Goal: Task Accomplishment & Management: Complete application form

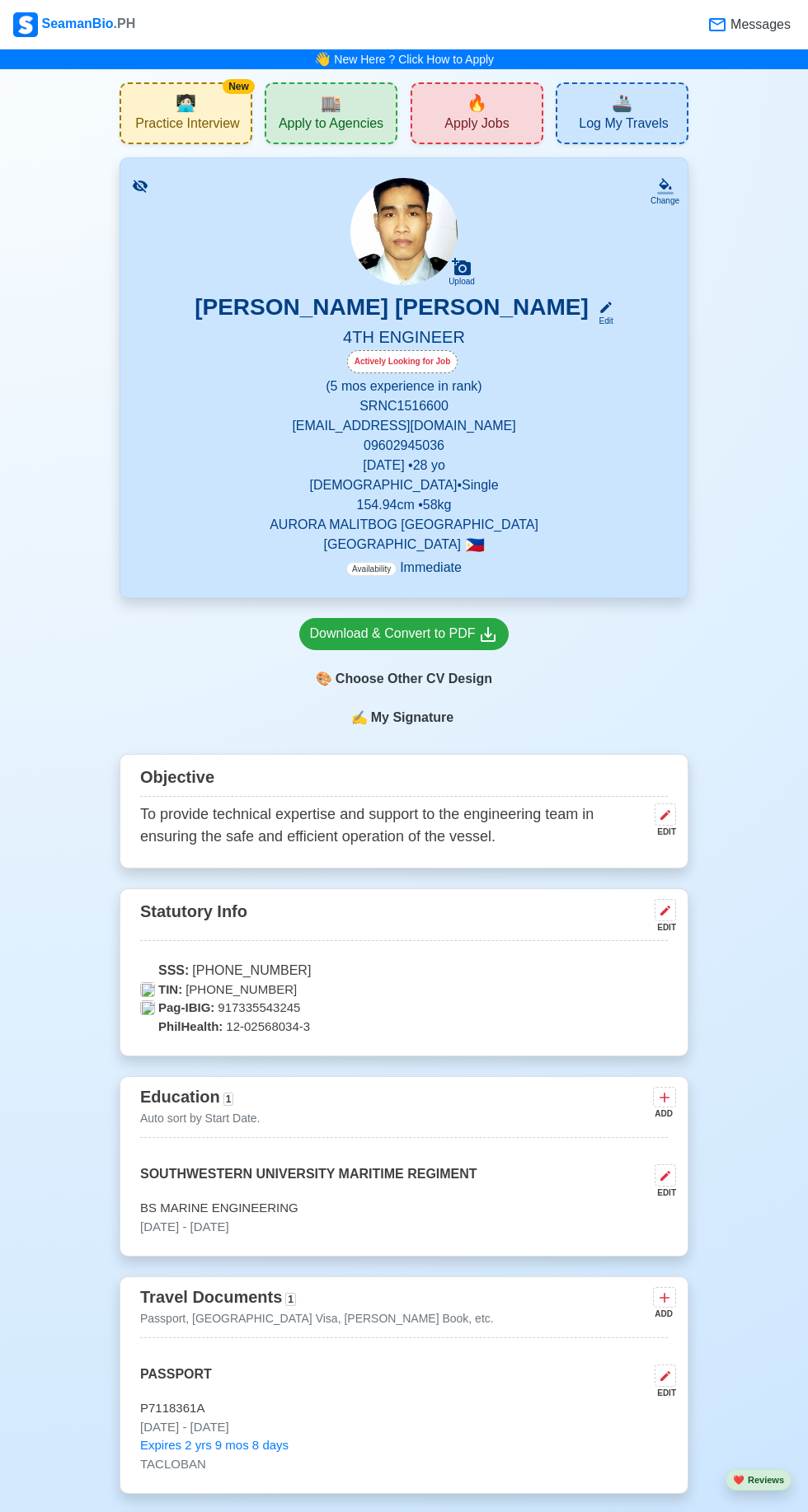
click at [459, 104] on div "🔥 Apply Jobs" at bounding box center [477, 113] width 133 height 61
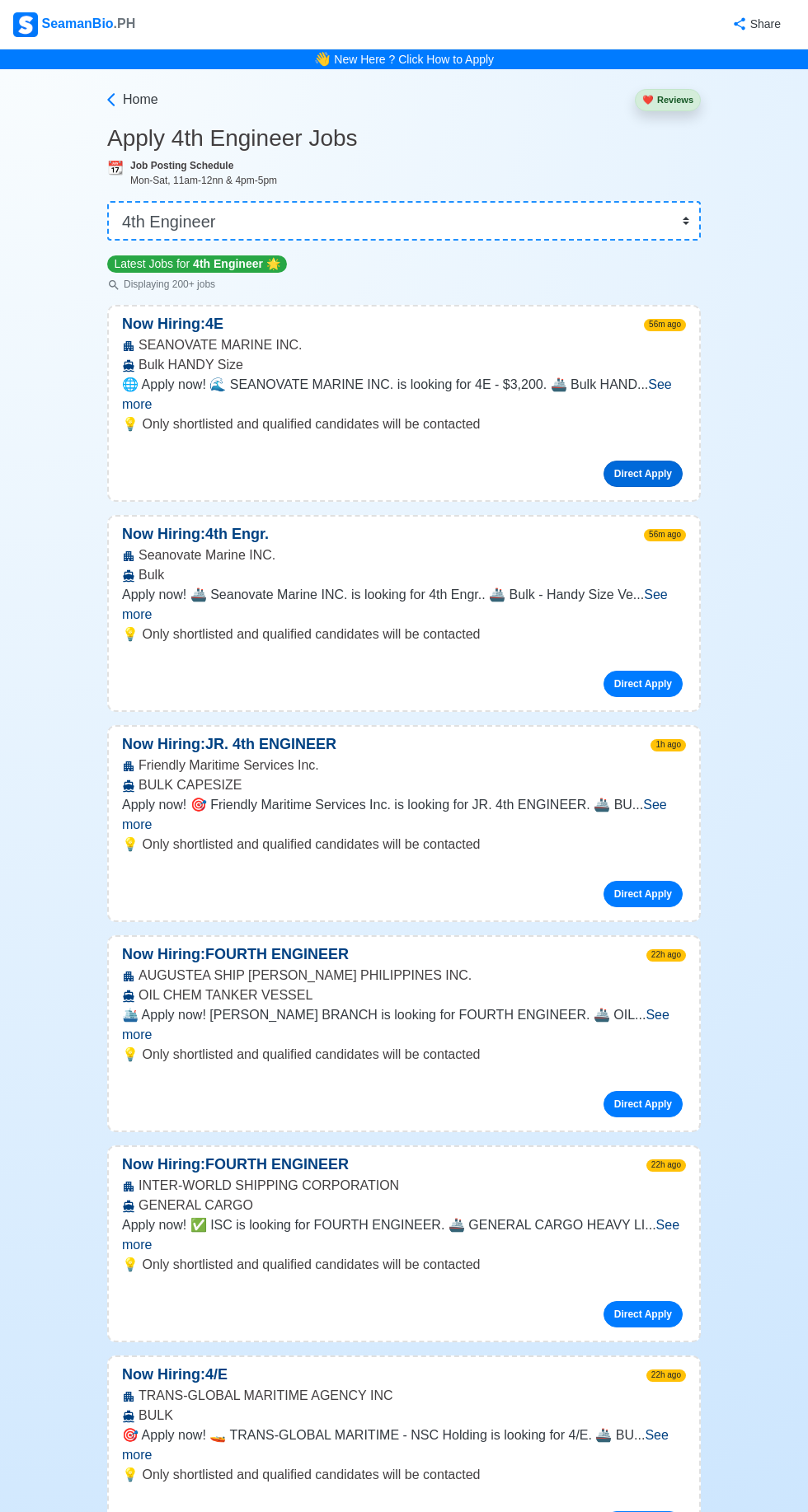
click at [645, 461] on link "Direct Apply" at bounding box center [642, 474] width 79 height 27
click at [675, 203] on select "👉 Select Rank or Position Master Chief Officer 2nd Officer 3rd Officer Junior O…" at bounding box center [404, 221] width 593 height 39
select select "Junior Engineer"
click at [107, 201] on select "👉 Select Rank or Position Master Chief Officer 2nd Officer 3rd Officer Junior O…" at bounding box center [404, 221] width 593 height 39
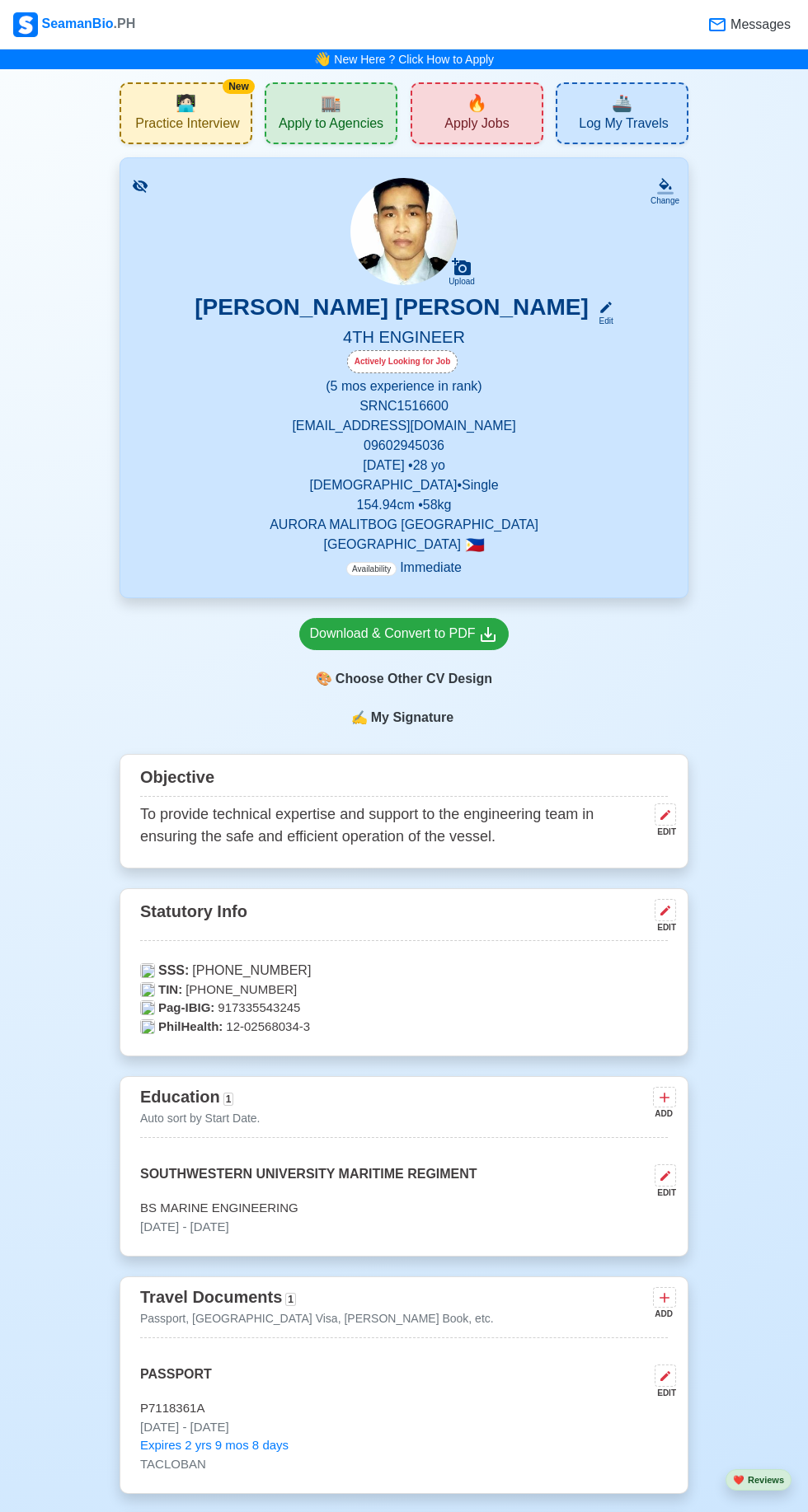
click at [476, 119] on span "Apply Jobs" at bounding box center [477, 126] width 64 height 20
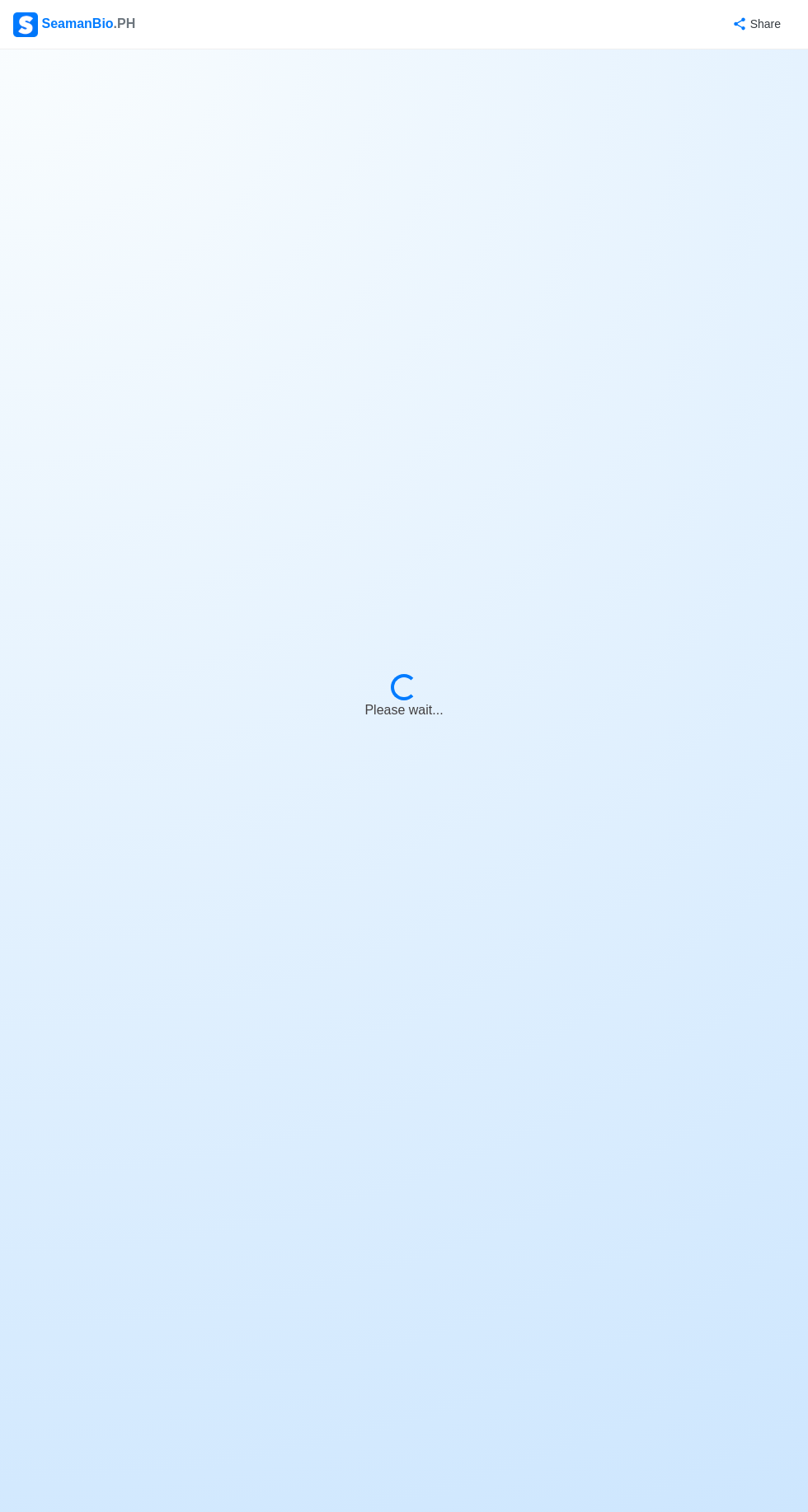
select select "4th Engineer"
